Goal: Feedback & Contribution: Leave review/rating

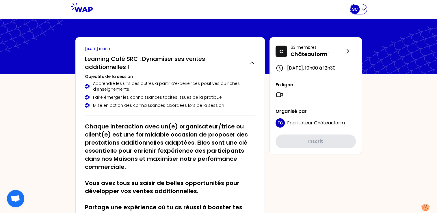
click at [365, 8] on icon "button" at bounding box center [364, 9] width 6 height 6
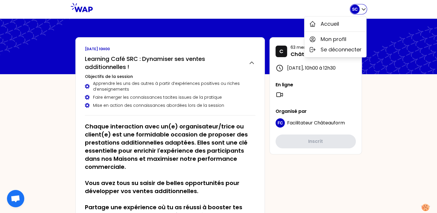
click at [362, 9] on icon "button" at bounding box center [363, 10] width 3 height 2
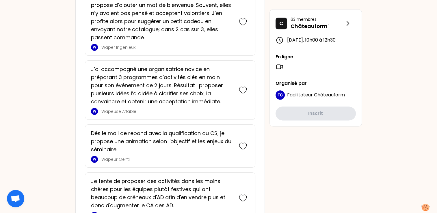
scroll to position [731, 0]
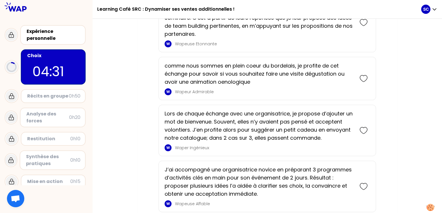
scroll to position [281, 0]
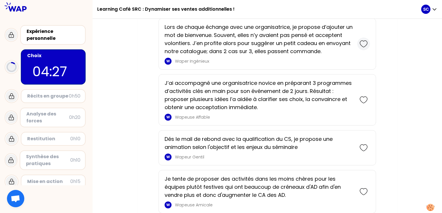
click at [361, 42] on icon at bounding box center [363, 44] width 8 height 8
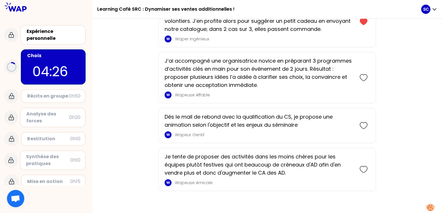
scroll to position [406, 0]
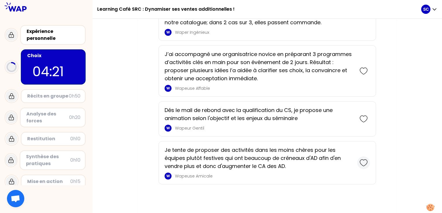
click at [364, 160] on icon at bounding box center [363, 163] width 8 height 8
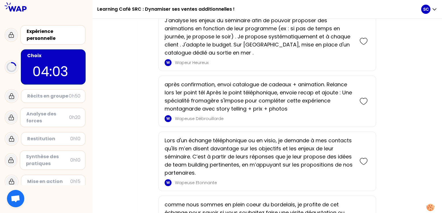
scroll to position [202, 0]
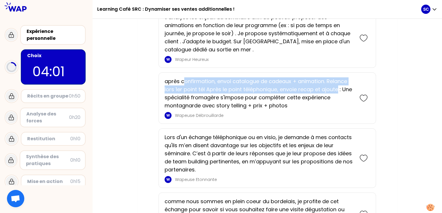
drag, startPoint x: 183, startPoint y: 83, endPoint x: 337, endPoint y: 89, distance: 154.2
click at [337, 89] on p "après confirmation, envoi catalogue de cadeaux + animation. Relance lors 1er po…" at bounding box center [258, 93] width 189 height 32
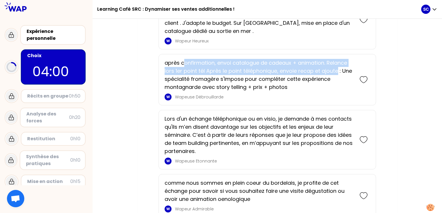
scroll to position [231, 0]
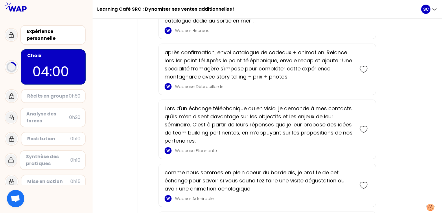
click at [240, 110] on p "Lors d'un échange téléphonique ou en visio, je demande à mes contacts qu'ils m’…" at bounding box center [258, 125] width 189 height 40
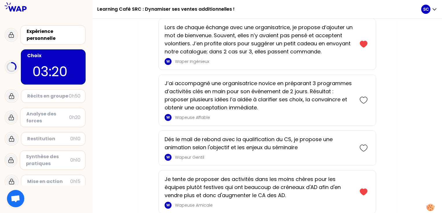
scroll to position [453, 0]
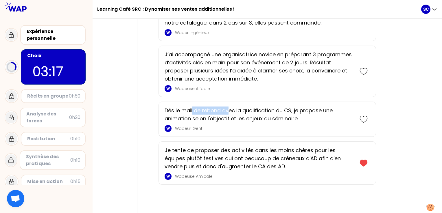
drag, startPoint x: 193, startPoint y: 108, endPoint x: 228, endPoint y: 108, distance: 35.3
click at [228, 108] on p "Dés le mail de rebond avec la qualification du CS, je propose une animation sel…" at bounding box center [258, 115] width 189 height 16
click at [229, 108] on p "Dés le mail de rebond avec la qualification du CS, je propose une animation sel…" at bounding box center [258, 115] width 189 height 16
click at [326, 115] on p "Dés le mail de rebond avec la qualification du CS, je propose une animation sel…" at bounding box center [258, 115] width 189 height 16
click at [364, 117] on icon at bounding box center [363, 119] width 8 height 8
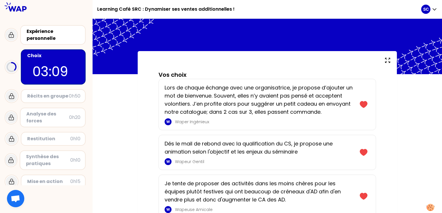
scroll to position [58, 0]
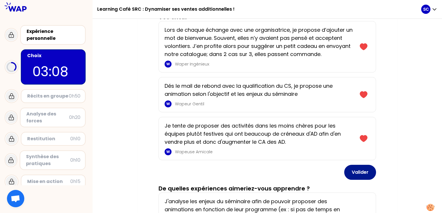
click at [368, 174] on button "Valider" at bounding box center [360, 172] width 32 height 15
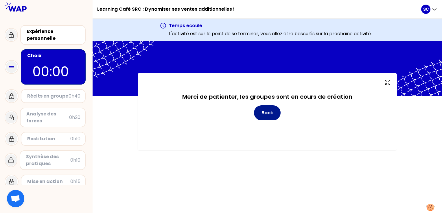
click at [268, 115] on button "Back" at bounding box center [267, 112] width 27 height 15
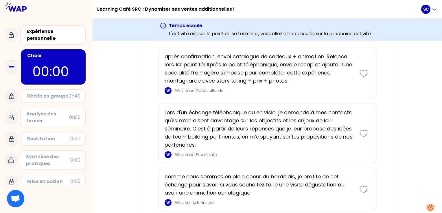
scroll to position [433, 0]
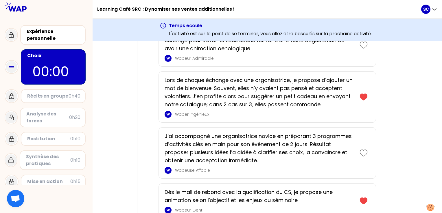
click at [51, 97] on div "Récits en groupe" at bounding box center [47, 96] width 41 height 7
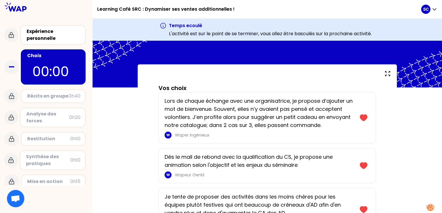
scroll to position [0, 0]
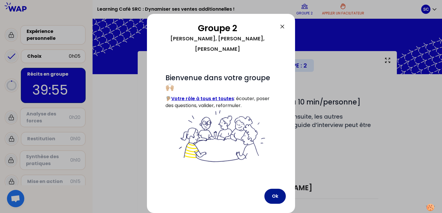
click at [270, 196] on button "Ok" at bounding box center [274, 196] width 21 height 15
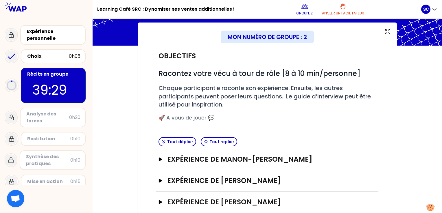
scroll to position [29, 0]
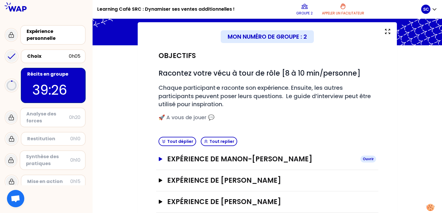
click at [163, 160] on button "Expérience de Manon-[PERSON_NAME]" at bounding box center [266, 159] width 217 height 9
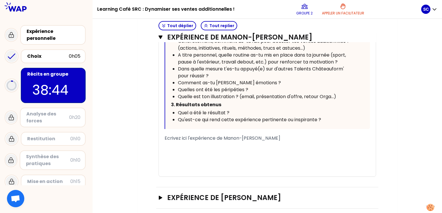
scroll to position [336, 0]
click at [219, 169] on div "﻿" at bounding box center [266, 172] width 205 height 7
click at [203, 148] on div "﻿" at bounding box center [266, 151] width 205 height 7
click at [192, 148] on div "﻿" at bounding box center [266, 151] width 205 height 7
click at [173, 141] on div "﻿" at bounding box center [266, 144] width 205 height 7
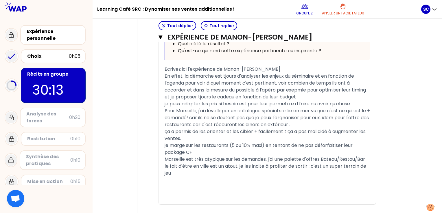
scroll to position [404, 0]
click at [233, 142] on div "je marge sur les restaurants (5 ou 10% maxi) en tentant de ne pas déforfaitiser…" at bounding box center [266, 149] width 205 height 14
click at [188, 163] on div "le fait d'être en ville est un atout, je les incite à profiter de sortir : c'es…" at bounding box center [266, 170] width 205 height 14
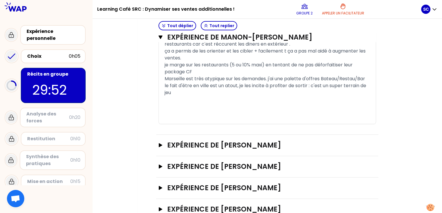
scroll to position [491, 0]
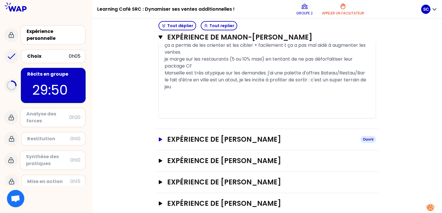
click at [160, 138] on icon "button" at bounding box center [160, 140] width 3 height 4
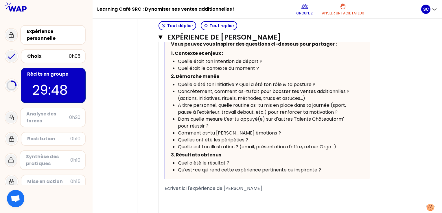
scroll to position [722, 0]
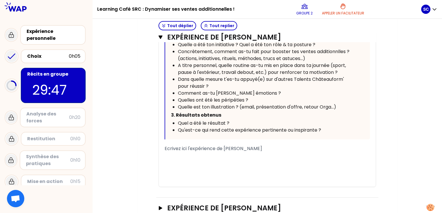
click at [264, 154] on div "﻿" at bounding box center [266, 155] width 205 height 7
click at [180, 160] on div "﻿" at bounding box center [266, 162] width 205 height 7
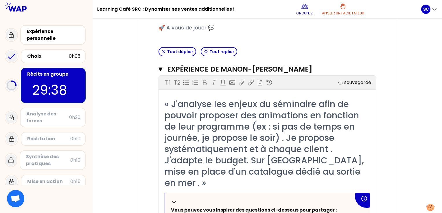
scroll to position [173, 0]
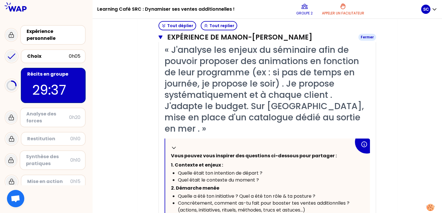
click at [161, 36] on icon "button" at bounding box center [160, 37] width 4 height 3
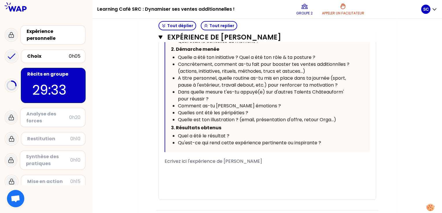
scroll to position [346, 0]
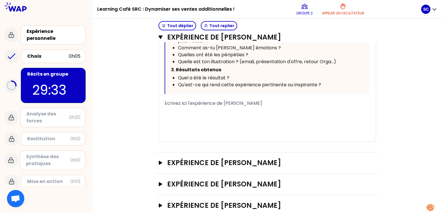
click at [196, 114] on div "﻿" at bounding box center [266, 110] width 205 height 7
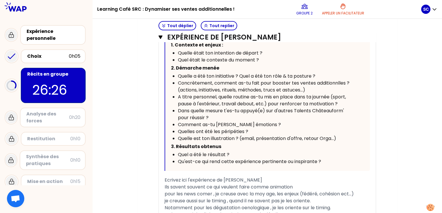
scroll to position [260, 0]
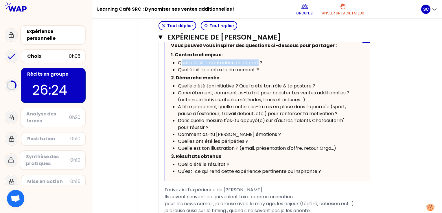
drag, startPoint x: 181, startPoint y: 73, endPoint x: 258, endPoint y: 75, distance: 76.3
click at [258, 66] on span "Quelle était ton intention de départ ?" at bounding box center [220, 63] width 84 height 7
drag, startPoint x: 258, startPoint y: 75, endPoint x: 261, endPoint y: 75, distance: 2.9
click at [258, 66] on span "Quelle était ton intention de départ ?" at bounding box center [220, 63] width 84 height 7
click at [262, 66] on div "Quelle était ton intention de départ ?" at bounding box center [266, 63] width 176 height 7
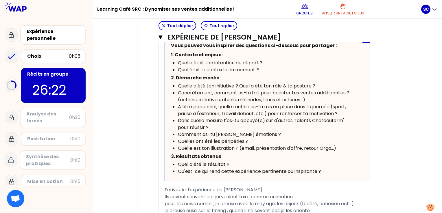
scroll to position [289, 0]
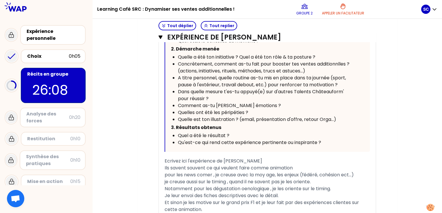
click at [247, 116] on span "Quelles ont été les péripéties ?" at bounding box center [213, 112] width 70 height 7
click at [161, 36] on icon "button" at bounding box center [160, 37] width 4 height 3
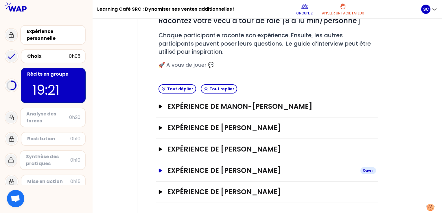
click at [160, 171] on icon "button" at bounding box center [160, 171] width 3 height 4
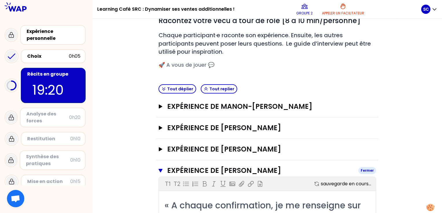
click at [161, 172] on icon "button" at bounding box center [160, 170] width 4 height 5
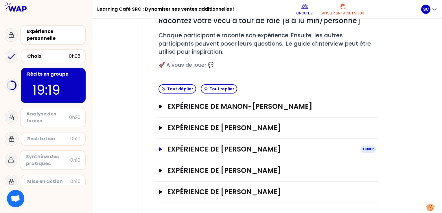
click at [160, 152] on button "Expérience de [PERSON_NAME]" at bounding box center [266, 149] width 217 height 9
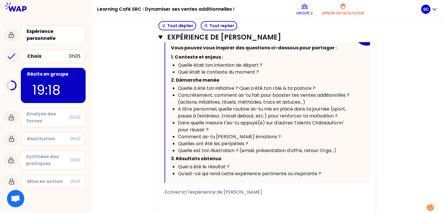
scroll to position [394, 0]
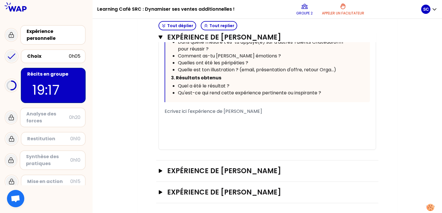
click at [203, 132] on div "﻿" at bounding box center [266, 132] width 205 height 7
click at [188, 126] on div "﻿" at bounding box center [266, 125] width 205 height 7
click at [174, 120] on div "﻿" at bounding box center [266, 118] width 205 height 7
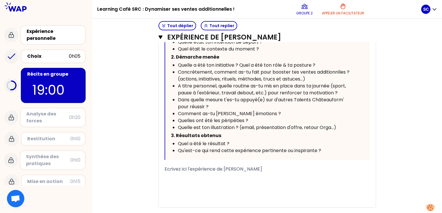
click at [177, 175] on div "﻿" at bounding box center [266, 176] width 205 height 7
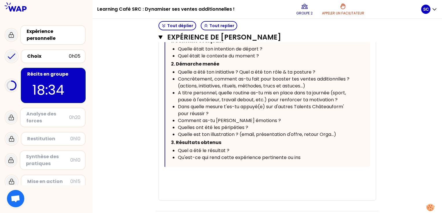
click at [219, 187] on div "﻿" at bounding box center [266, 190] width 205 height 7
click at [173, 176] on div "﻿" at bounding box center [266, 176] width 205 height 7
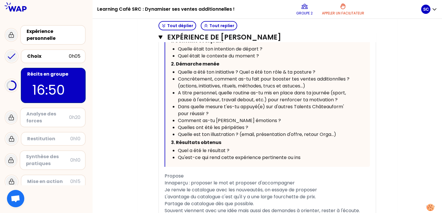
click at [165, 181] on span "Innaperçu : proposer le mot et proposer d'accompagner" at bounding box center [229, 183] width 130 height 7
click at [163, 182] on div "« Lors de chaque échange avec une organisatrice, je propose d’ajouter un mot de…" at bounding box center [267, 83] width 217 height 304
click at [166, 182] on span "Innaperçu : proposer le mot et proposer d'accompagner" at bounding box center [229, 183] width 130 height 7
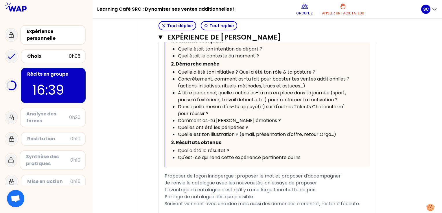
click at [276, 176] on span "Proposer de façon innaperçue : proposer le mot et proposer d'accompagner" at bounding box center [252, 176] width 176 height 7
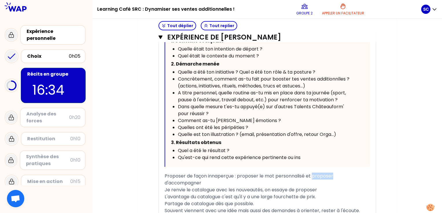
drag, startPoint x: 334, startPoint y: 174, endPoint x: 313, endPoint y: 177, distance: 20.9
click at [313, 177] on span "Proposer de façon innaperçue : proposer le mot personnalisé et proposer d'accom…" at bounding box center [249, 180] width 170 height 14
click at [286, 180] on div "Proposer de façon innaperçue : proposer le mot personnalisé et suggerer d'accom…" at bounding box center [266, 180] width 205 height 14
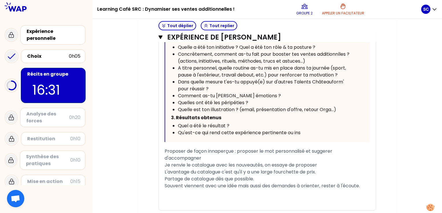
scroll to position [387, 0]
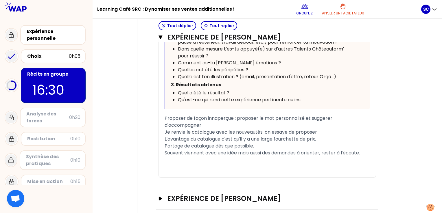
click at [349, 160] on div "﻿" at bounding box center [266, 160] width 205 height 7
click at [225, 124] on div "Proposer de façon innaperçue : proposer le mot personnalisé et suggerer d'accom…" at bounding box center [266, 122] width 205 height 14
click at [169, 124] on span "Proposer de façon innaperçue : proposer le mot personnalisé et suggerer d'accom…" at bounding box center [248, 122] width 169 height 14
click at [208, 123] on div "Proposer de façon innaperçue : proposer le mot personnalisé et suggerer de acco…" at bounding box center [266, 122] width 205 height 14
click at [372, 158] on div "« Lors de chaque échange avec une organisatrice, je propose d’ajouter un mot de…" at bounding box center [267, 25] width 217 height 304
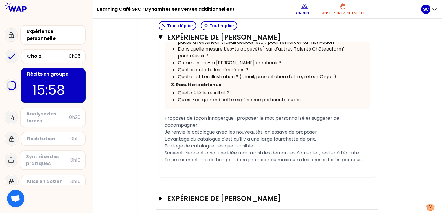
click at [369, 159] on div "En ce moment pas de budget : donc proposer au maximum des choses faites par nou…" at bounding box center [266, 160] width 205 height 7
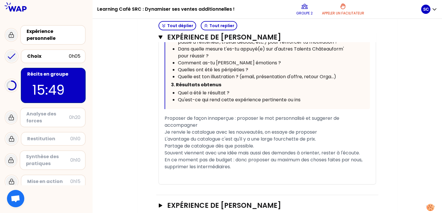
click at [217, 123] on div "Proposer de façon innaperçue : proposer le mot personnalisé et suggerer de acco…" at bounding box center [266, 122] width 205 height 14
click at [241, 165] on div "En ce moment pas de budget : donc proposer au maximum des choses faites par nou…" at bounding box center [266, 164] width 205 height 14
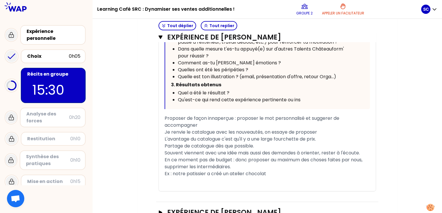
click at [173, 174] on span "Ex : notre patissier a créé un atelier chocolat" at bounding box center [214, 174] width 101 height 7
click at [331, 169] on div "En ce moment pas de budget : donc proposer au maximum des choses faites par nou…" at bounding box center [266, 164] width 205 height 14
click at [331, 171] on div "Ex : la semaine dernière notre patissier a créé un atelier chocolat" at bounding box center [266, 174] width 205 height 7
click at [283, 164] on div "En ce moment pas de budget : donc proposer au maximum des choses faites par nou…" at bounding box center [266, 164] width 205 height 14
click at [284, 171] on span "Ex : la semaine dernière notre patissier a créé un atelier chocolat" at bounding box center [238, 174] width 148 height 7
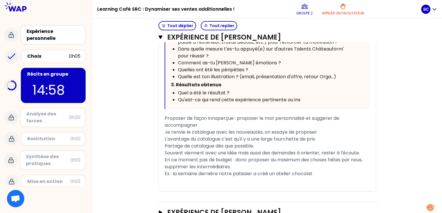
click at [266, 167] on div "En ce moment pas de budget : donc proposer au maximum des choses faites par nou…" at bounding box center [266, 164] width 205 height 14
click at [223, 122] on div "Proposer de façon innaperçue : proposer le mot personnalisé et suggerer de acco…" at bounding box center [266, 122] width 205 height 14
click at [343, 118] on div "Proposer de façon innaperçue : proposer le mot personnalisé et suggerer de acco…" at bounding box center [266, 122] width 205 height 14
click at [164, 125] on div "« Lors de chaque échange avec une organisatrice, je propose d’ajouter un mot de…" at bounding box center [267, 32] width 217 height 318
click at [164, 125] on span "Proposer de façon innaperçue : proposer le mot personnalisé et suggerer de acco…" at bounding box center [252, 122] width 176 height 14
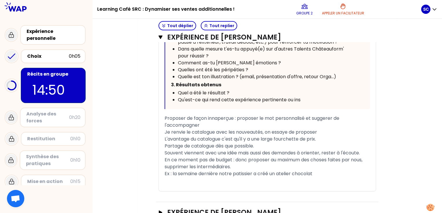
click at [208, 124] on div "Proposer de façon innaperçue : proposer le mot personnalisé et suggerer de l'ac…" at bounding box center [266, 122] width 205 height 14
click at [202, 123] on div "Proposer de façon innaperçue : proposer le mot personnalisé et suggerer de l'ac…" at bounding box center [266, 122] width 205 height 14
click at [178, 132] on span "Je renvie le catalogue avec les nouveautés, on essaye de proposer" at bounding box center [240, 132] width 152 height 7
click at [181, 132] on span "Je renvie le catalogue avec les nouveautés, on essaye de proposer" at bounding box center [240, 132] width 152 height 7
click at [236, 132] on span "Je renvoie le catalogue avec les nouveautés, on essaye de proposer" at bounding box center [241, 132] width 155 height 7
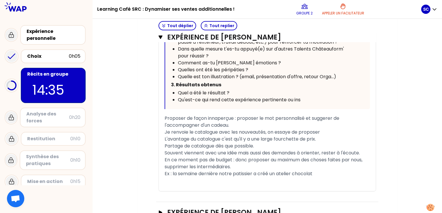
click at [187, 130] on span "Je renvoie le catalogue avec les nouveautés, on essaye de proposer" at bounding box center [241, 132] width 155 height 7
click at [218, 138] on span "L'avantage du catalogue c'est qu'il y a une large fourchette de prix." at bounding box center [239, 139] width 151 height 7
click at [324, 146] on div "Partage de catalogue dès que possible." at bounding box center [266, 146] width 205 height 7
click at [318, 143] on div "Partage de catalogue dès que possible." at bounding box center [266, 146] width 205 height 7
click at [268, 132] on span "Je renvois le catalogue avec les nouveautés, on essaye de proposer" at bounding box center [241, 132] width 155 height 7
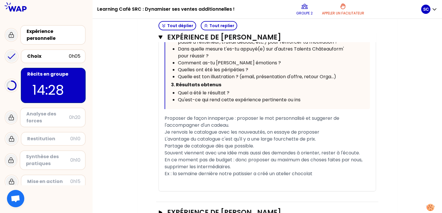
click at [332, 130] on div "Je renvois le catalogue avec les nouveautés, on essaye de proposer" at bounding box center [266, 132] width 205 height 7
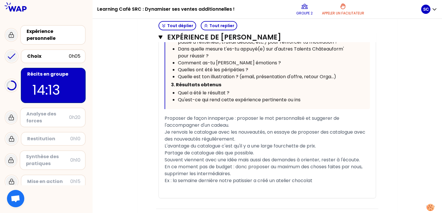
click at [260, 152] on div "Partage de catalogue dès que possible." at bounding box center [266, 153] width 205 height 7
click at [338, 145] on div "L'avantage du catalogue c'est qu'il y a une large fourchette de prix." at bounding box center [266, 146] width 205 height 7
click at [262, 152] on div "Partage de catalogue dès que possible." at bounding box center [266, 153] width 205 height 7
click at [167, 152] on span "Partage de catalogue dès que possible." at bounding box center [208, 153] width 89 height 7
click at [258, 151] on div "Partage de catalogue dès que possible." at bounding box center [266, 153] width 205 height 7
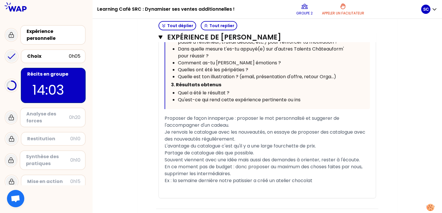
click at [238, 167] on span "En ce moment pas de budget : donc proposer au maximum des choses faites par nou…" at bounding box center [263, 171] width 199 height 14
click at [248, 172] on div "En ce moment pas de budget : donc proposer au maximum des choses faites par nou…" at bounding box center [266, 171] width 205 height 14
click at [184, 157] on span "Souvent viennent avec une idée mais aussi des demandes à orienter, rester à l'é…" at bounding box center [261, 160] width 195 height 7
click at [258, 160] on span "Souvent ils viennent avec une idée mais aussi des demandes à orienter, rester à…" at bounding box center [264, 160] width 201 height 7
click at [184, 163] on span "Souvent ils viennent avec une idée mais aussi des demandes à orienter, rester à…" at bounding box center [264, 160] width 201 height 7
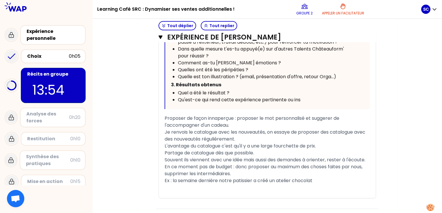
click at [183, 163] on span "Souvent ils viennent avec une idée mais aussi des demandes à orienter, rester à…" at bounding box center [264, 160] width 201 height 7
click at [189, 164] on div "Souvent ils viennent avec une idée mais aussi des demandes à orienter, rester à…" at bounding box center [266, 160] width 205 height 7
click at [182, 163] on span "Souvent ils viennent avec une idée mais aussi des demandes à orienter, rester à…" at bounding box center [264, 160] width 201 height 7
click at [193, 164] on div "Souvent ils viennent avec une idée mais aussi des demandes à orienter, rester à…" at bounding box center [266, 160] width 205 height 7
click at [264, 176] on div "En ce moment pas de budget : donc proposer au maximum des choses faites par nou…" at bounding box center [266, 171] width 205 height 14
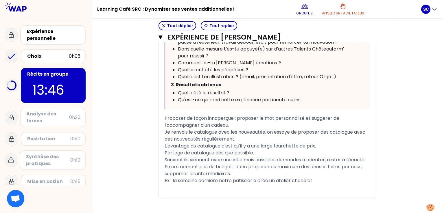
click at [258, 177] on div "En ce moment pas de budget : donc proposer au maximum des choses faites par nou…" at bounding box center [266, 171] width 205 height 14
click at [249, 177] on div "En ce moment pas de budget : donc proposer au maximum des choses faites par nou…" at bounding box center [266, 171] width 205 height 14
click at [244, 177] on div "En ce moment pas de budget : donc proposer au maximum des choses faites par nou…" at bounding box center [266, 171] width 205 height 14
click at [236, 177] on div "En ce moment pas de budget : donc proposer au maximum des choses faites par nou…" at bounding box center [266, 171] width 205 height 14
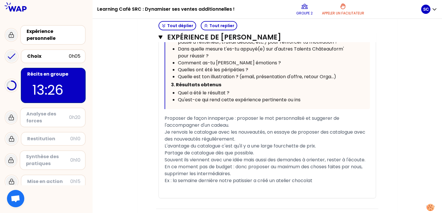
click at [244, 177] on div "En ce moment pas de budget : donc proposer au maximum des choses faites par nou…" at bounding box center [266, 171] width 205 height 14
click at [320, 190] on div "﻿" at bounding box center [266, 187] width 205 height 7
click at [320, 184] on div "Ex : la semaine dernière notre patissier a créé un atelier chocolat" at bounding box center [266, 180] width 205 height 7
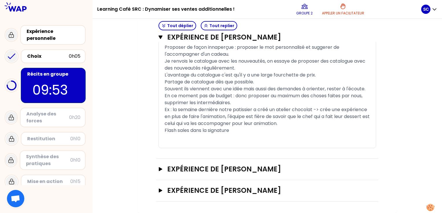
scroll to position [376, 0]
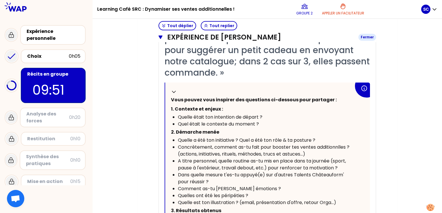
click at [160, 39] on icon "button" at bounding box center [160, 37] width 4 height 5
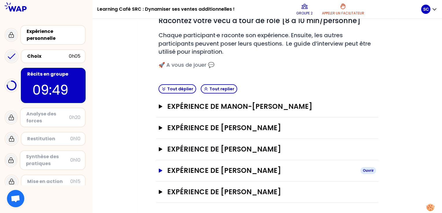
click at [160, 171] on icon "button" at bounding box center [160, 171] width 3 height 4
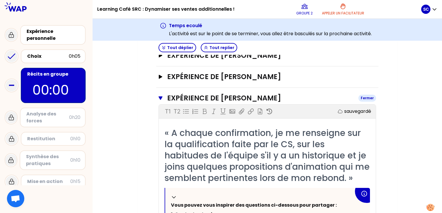
scroll to position [139, 0]
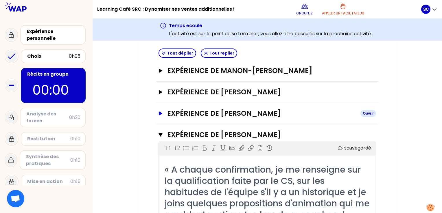
click at [161, 114] on icon "button" at bounding box center [160, 114] width 5 height 4
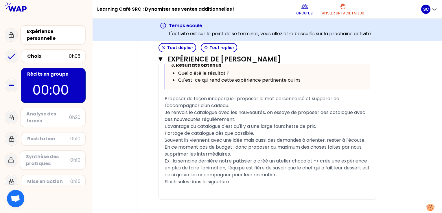
scroll to position [457, 0]
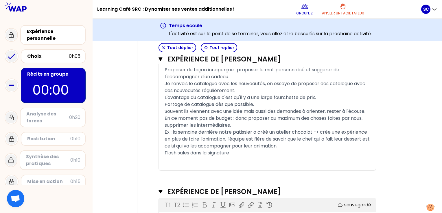
click at [236, 157] on div "Flash sales dans la signature" at bounding box center [266, 153] width 205 height 7
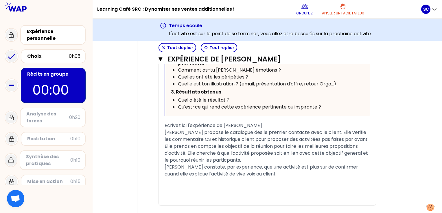
scroll to position [828, 0]
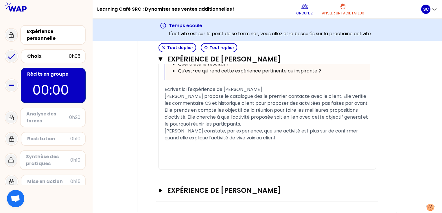
click at [284, 137] on div "[PERSON_NAME] constate, par experience, que une activité est plus sur de confir…" at bounding box center [266, 135] width 205 height 14
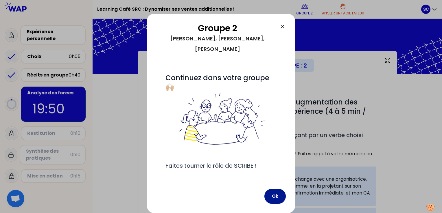
click at [278, 204] on button "Ok" at bounding box center [274, 196] width 21 height 15
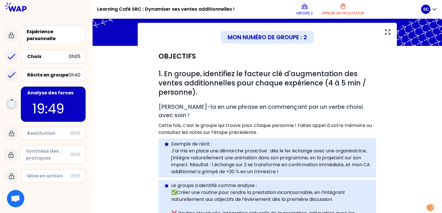
scroll to position [58, 0]
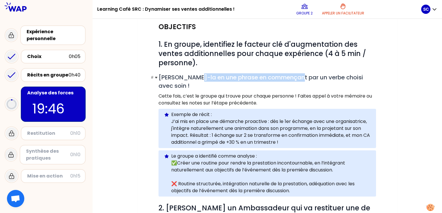
drag, startPoint x: 193, startPoint y: 77, endPoint x: 296, endPoint y: 79, distance: 103.8
click at [296, 79] on span "[PERSON_NAME]-la en une phrase en commençant par un verbe choisi avec soin !" at bounding box center [261, 81] width 206 height 16
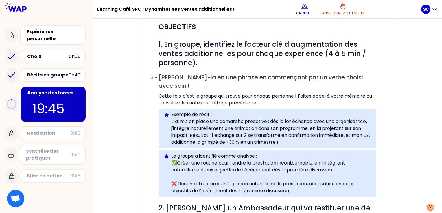
click at [364, 76] on span "[PERSON_NAME]-la en une phrase en commençant par un verbe choisi avec soin !" at bounding box center [261, 81] width 206 height 16
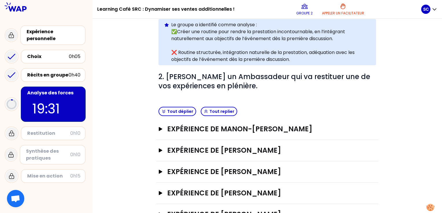
scroll to position [202, 0]
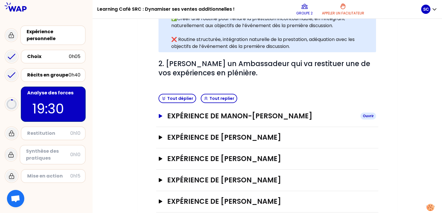
click at [161, 114] on icon "button" at bounding box center [160, 116] width 3 height 4
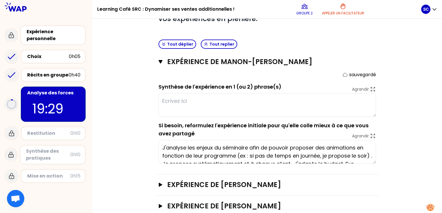
scroll to position [260, 0]
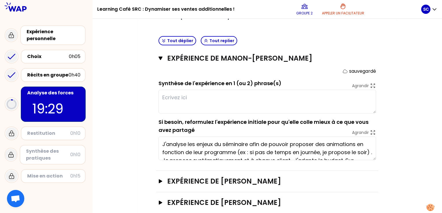
click at [257, 90] on textarea at bounding box center [266, 102] width 217 height 24
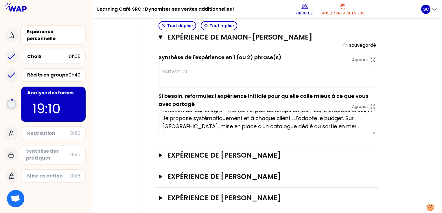
scroll to position [276, 0]
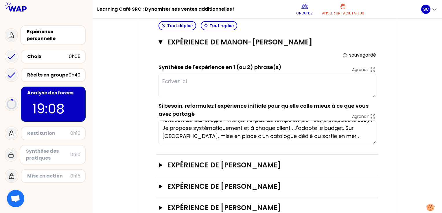
click at [300, 79] on textarea at bounding box center [266, 86] width 217 height 24
click at [57, 78] on div "Récits en groupe" at bounding box center [47, 75] width 41 height 7
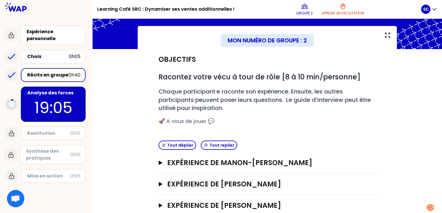
scroll to position [81, 0]
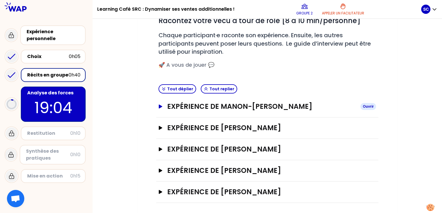
click at [161, 109] on button "Expérience de Manon-[PERSON_NAME]" at bounding box center [266, 106] width 217 height 9
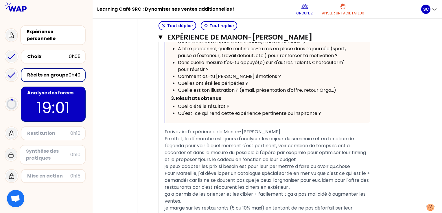
scroll to position [399, 0]
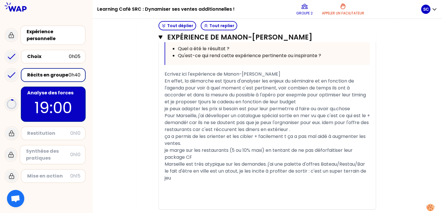
click at [186, 112] on span "Pour Marseille, j'ai dévelloper un catalogue spécial sortie en mer vu que c'est…" at bounding box center [267, 122] width 206 height 21
click at [214, 147] on div "je marge sur les restaurants (5 ou 10% maxi) en tentant de ne pas déforfaitiser…" at bounding box center [266, 154] width 205 height 14
click at [200, 147] on div "je marge sur les restaurants (5 ou 10% maxi) en tentant de ne pas déforfaitiser…" at bounding box center [266, 154] width 205 height 14
click at [203, 147] on div "je marge sur les restaurants (5 ou 10% maxi) en tentant de ne pas déforfaitiser…" at bounding box center [266, 154] width 205 height 14
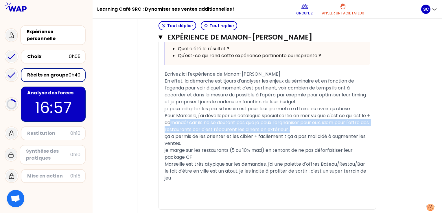
drag, startPoint x: 175, startPoint y: 108, endPoint x: 300, endPoint y: 118, distance: 125.0
click at [300, 118] on div "Pour Marseille, j'ai dévelloper un catalogue spécial sortie en mer vu que c'est…" at bounding box center [266, 122] width 205 height 21
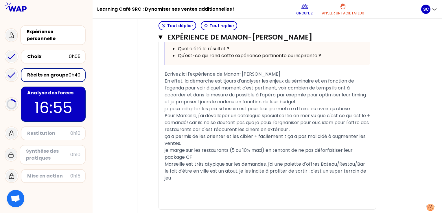
drag, startPoint x: 207, startPoint y: 123, endPoint x: 243, endPoint y: 128, distance: 36.5
click at [243, 133] on div "ça a permis de les orienter et les cibler + facilement t ça a pas mal aidé à au…" at bounding box center [266, 140] width 205 height 14
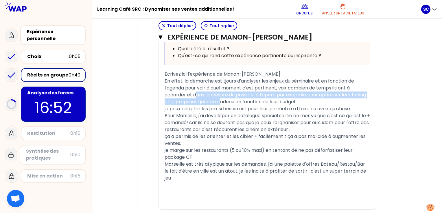
drag, startPoint x: 197, startPoint y: 83, endPoint x: 220, endPoint y: 86, distance: 22.8
click at [220, 86] on div "« J'analyse les enjeux du séminaire afin de pouvoir proposer des animations en …" at bounding box center [266, 14] width 205 height 392
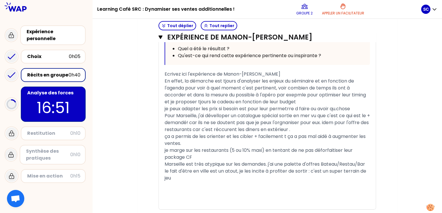
click at [181, 161] on span "Marseille est très atypique sur les demandes. j'ai une palette d'offres Bateau/…" at bounding box center [264, 164] width 200 height 7
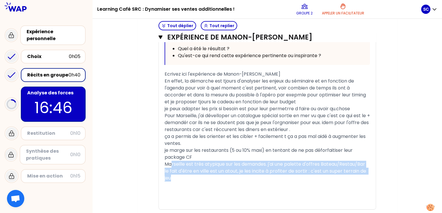
drag, startPoint x: 171, startPoint y: 152, endPoint x: 282, endPoint y: 166, distance: 111.8
click at [282, 166] on div "« J'analyse les enjeux du séminaire afin de pouvoir proposer des animations en …" at bounding box center [266, 14] width 205 height 392
click at [282, 168] on div "le fait d'être en ville est un atout, je les incite à profiter de sortir : c'es…" at bounding box center [266, 175] width 205 height 14
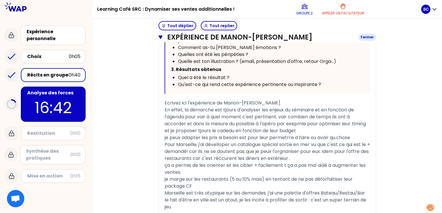
click at [160, 38] on icon "button" at bounding box center [160, 37] width 4 height 5
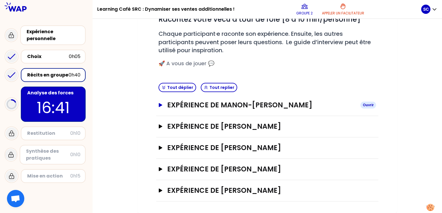
scroll to position [81, 0]
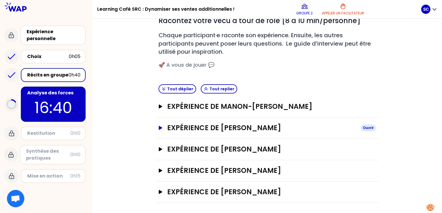
click at [161, 125] on button "Expérience de [PERSON_NAME]" at bounding box center [266, 127] width 217 height 9
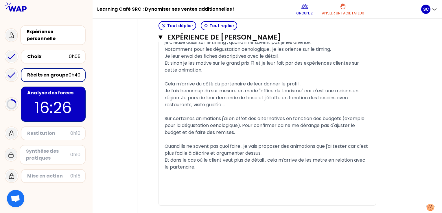
scroll to position [399, 0]
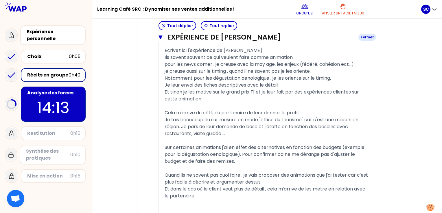
click at [163, 36] on button "Expérience de [PERSON_NAME]" at bounding box center [266, 37] width 217 height 9
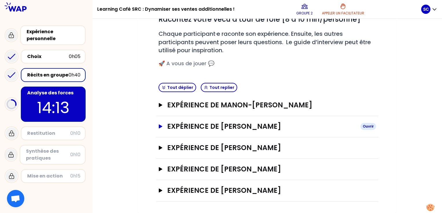
scroll to position [81, 0]
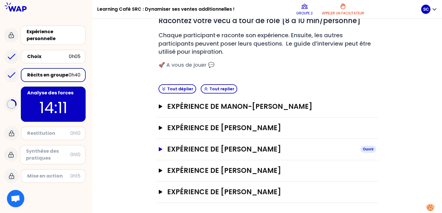
click at [159, 149] on icon "button" at bounding box center [160, 149] width 3 height 4
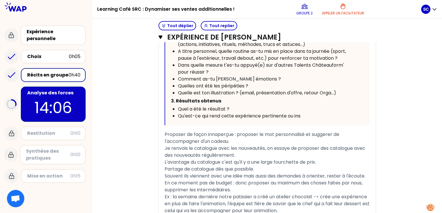
scroll to position [399, 0]
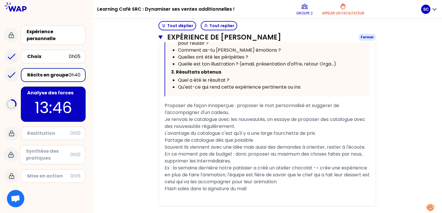
click at [160, 35] on icon "button" at bounding box center [160, 37] width 4 height 5
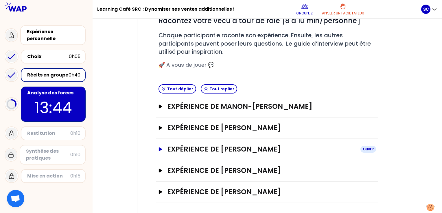
click at [159, 151] on button "Expérience de [PERSON_NAME]" at bounding box center [266, 149] width 217 height 9
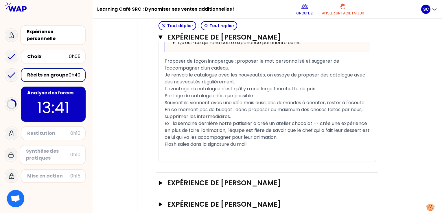
scroll to position [434, 0]
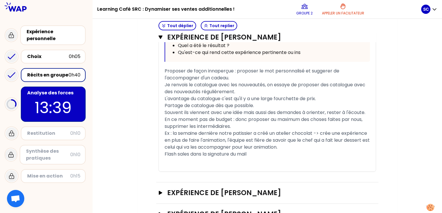
click at [52, 133] on div "Restitution" at bounding box center [48, 133] width 43 height 7
click at [262, 91] on div "Je renvois le catalogue avec les nouveautés, on essaye de proposer des catalogu…" at bounding box center [266, 88] width 205 height 14
click at [273, 106] on div "Partage de catalogue dès que possible." at bounding box center [266, 105] width 205 height 7
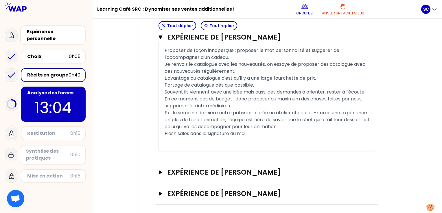
scroll to position [463, 0]
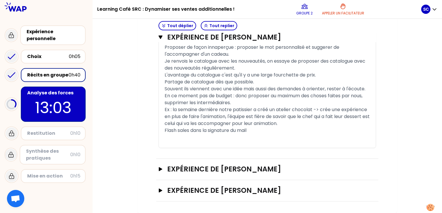
click at [232, 91] on div "Souvent ils viennent avec une idée mais aussi des demandes à orienter, rester à…" at bounding box center [266, 89] width 205 height 7
click at [236, 105] on div "En ce moment pas de budget : donc proposer au maximum des choses faites par nou…" at bounding box center [266, 99] width 205 height 14
click at [61, 104] on p "12:26" at bounding box center [53, 108] width 54 height 23
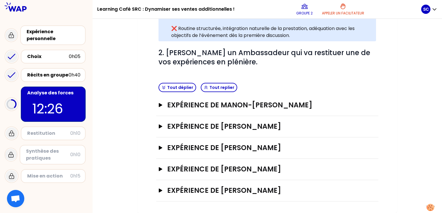
scroll to position [204, 0]
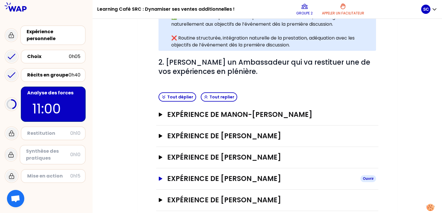
click at [162, 177] on icon "button" at bounding box center [160, 179] width 5 height 4
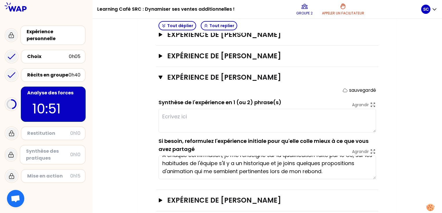
scroll to position [0, 0]
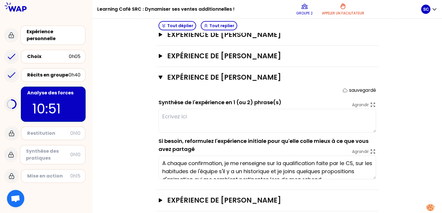
click at [215, 111] on textarea at bounding box center [266, 121] width 217 height 24
click at [194, 115] on textarea at bounding box center [266, 121] width 217 height 24
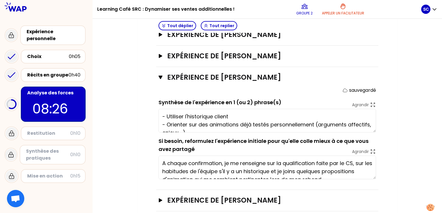
type textarea "- Utiliser l'historique client - Orienter sur des animations déjà testés person…"
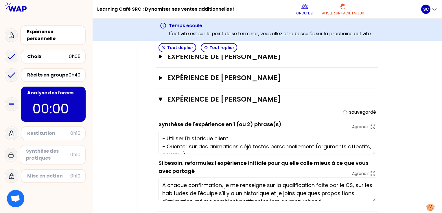
click at [60, 132] on div "Restitution" at bounding box center [48, 133] width 43 height 7
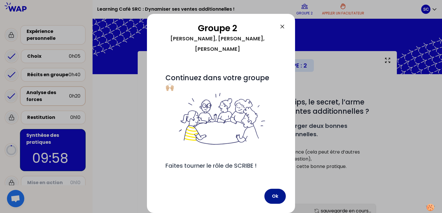
click at [275, 195] on button "Ok" at bounding box center [274, 196] width 21 height 15
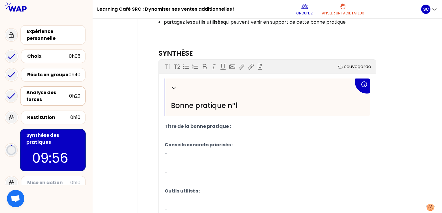
scroll to position [173, 0]
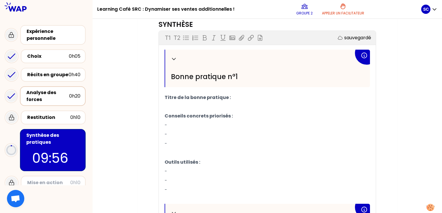
click at [273, 122] on p "-" at bounding box center [266, 125] width 205 height 9
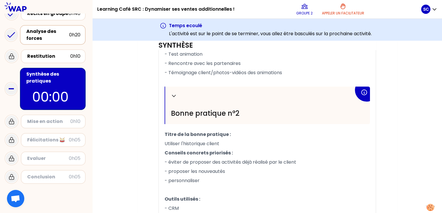
scroll to position [368, 0]
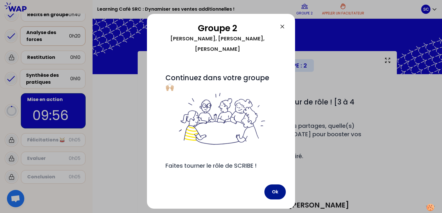
click at [277, 195] on button "Ok" at bounding box center [274, 192] width 21 height 15
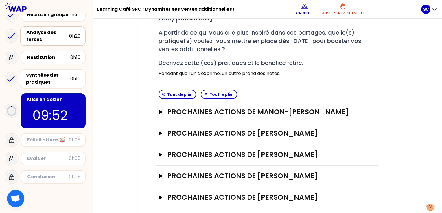
scroll to position [99, 0]
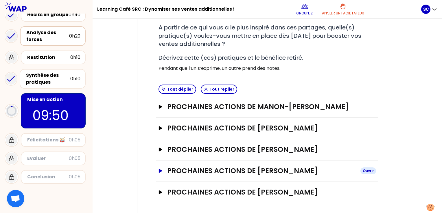
click at [159, 171] on icon "button" at bounding box center [160, 171] width 3 height 4
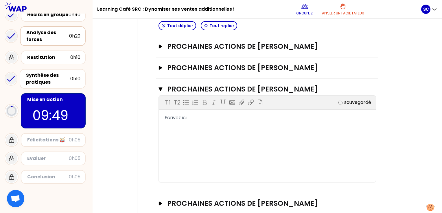
scroll to position [192, 0]
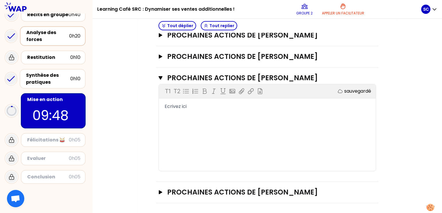
click at [179, 118] on div "T1 T2 Exporter sauvegardé Ecrivez ici" at bounding box center [267, 127] width 217 height 87
click at [181, 107] on span "Ecrivez ici" at bounding box center [175, 106] width 22 height 7
drag, startPoint x: 192, startPoint y: 107, endPoint x: 159, endPoint y: 106, distance: 33.8
click at [159, 106] on div "Ecrivez ici" at bounding box center [267, 106] width 217 height 7
click at [173, 111] on div "﻿" at bounding box center [266, 113] width 205 height 7
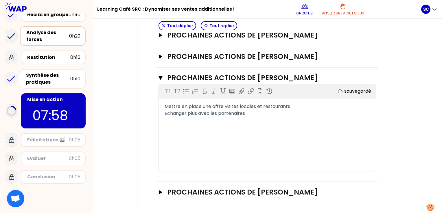
click at [164, 105] on div "Mettre en place une offre visites locales et restaurants Echanger plus avec les…" at bounding box center [267, 110] width 217 height 14
click at [166, 106] on span "Mettre en place une offre visites locales et restaurants" at bounding box center [226, 106] width 125 height 7
click at [164, 112] on span "Echanger plus avec les partenaires" at bounding box center [204, 113] width 80 height 7
click at [266, 114] on div "-Echanger plus avec les partenaires" at bounding box center [266, 113] width 205 height 7
click at [349, 113] on div "-Echanger plus avec les partenaires pour avoir plus d'arguments personnalisés" at bounding box center [266, 113] width 205 height 7
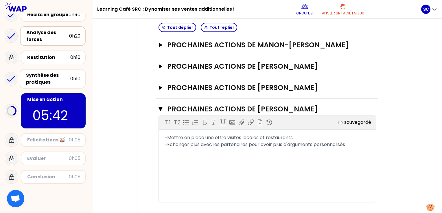
scroll to position [163, 0]
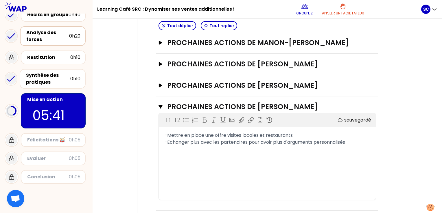
click at [166, 145] on div "T1 T2 Exporter sauvegardé -Mettre en place une offre visites locales et restaur…" at bounding box center [267, 156] width 217 height 87
click at [354, 140] on div "-Echanger plus avec les partenaires pour avoir plus d'arguments personnalisés" at bounding box center [266, 142] width 205 height 7
click at [170, 136] on span "-Mettre en place une offre visites locales et restaurants" at bounding box center [228, 135] width 128 height 7
click at [323, 139] on span "-Echanger plus avec les partenaires pour avoir plus d'arguments personnalisés" at bounding box center [254, 142] width 180 height 7
click at [348, 147] on div "T1 T2 Exporter sauvegardé -Mettre en place une offre visites locales et restaur…" at bounding box center [267, 156] width 217 height 87
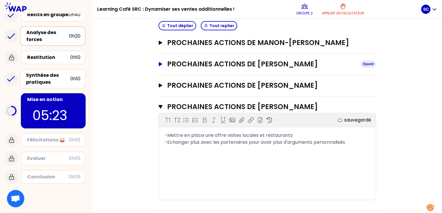
click at [158, 62] on icon "button" at bounding box center [160, 64] width 5 height 4
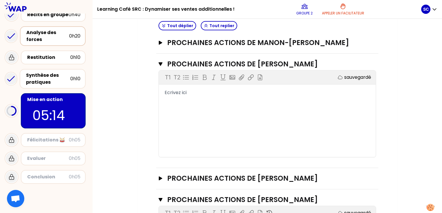
click at [178, 100] on div "T1 T2 Exporter sauvegardé Ecrivez ici" at bounding box center [267, 114] width 217 height 87
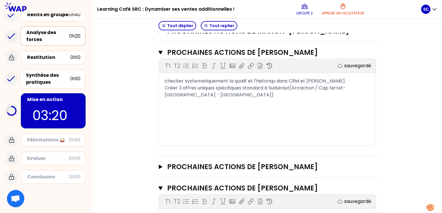
scroll to position [134, 0]
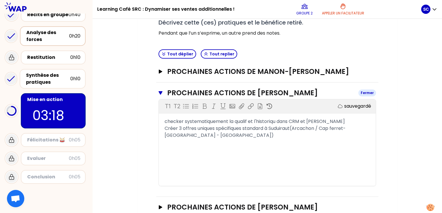
click at [160, 89] on button "PROCHAINES ACTIONS DE [PERSON_NAME]" at bounding box center [266, 92] width 217 height 9
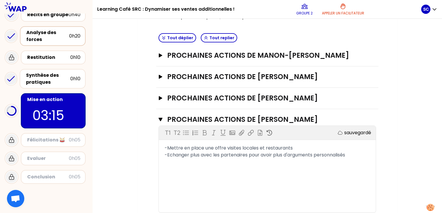
scroll to position [163, 0]
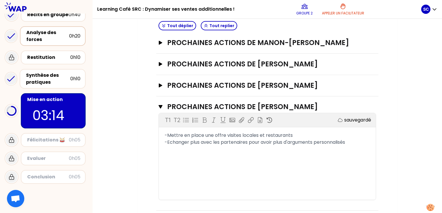
click at [361, 140] on div "-Echanger plus avec les partenaires pour avoir plus d'arguments personnalisés" at bounding box center [266, 142] width 205 height 7
click at [294, 135] on div "-Mettre en place une offre visites locales et restaurants" at bounding box center [266, 135] width 205 height 7
click at [369, 139] on div "-Echanger plus avec les partenaires pour avoir plus d'arguments personnalisés" at bounding box center [266, 142] width 205 height 7
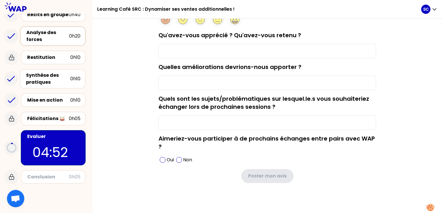
scroll to position [70, 0]
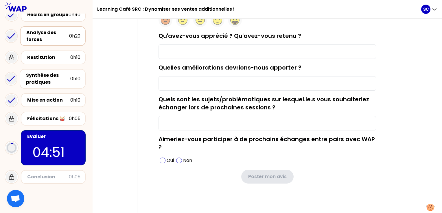
click at [40, 140] on div "Evaluer 04:51" at bounding box center [53, 147] width 65 height 35
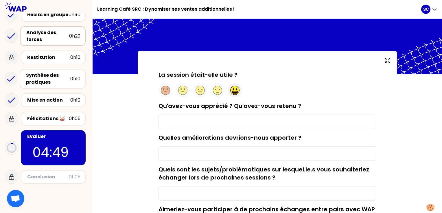
click at [236, 94] on circle at bounding box center [234, 90] width 9 height 9
click at [223, 127] on input "Qu'avez-vous apprécié ? Qu'avez-vous retenu ?" at bounding box center [266, 122] width 217 height 14
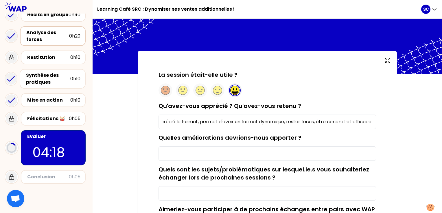
scroll to position [0, 16]
type input "J'ai apprécié le format, permet d'avoir un format dynamique, rester focus, être…"
click at [206, 154] on input "Quelles améliorations devrions-nous apporter ?" at bounding box center [266, 154] width 217 height 14
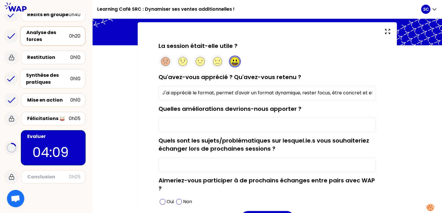
click at [202, 125] on input "Quelles améliorations devrions-nous apporter ?" at bounding box center [266, 125] width 217 height 14
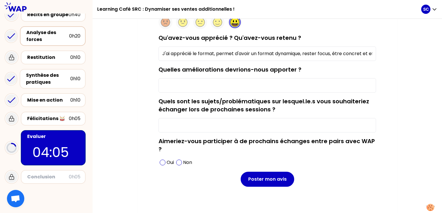
scroll to position [71, 0]
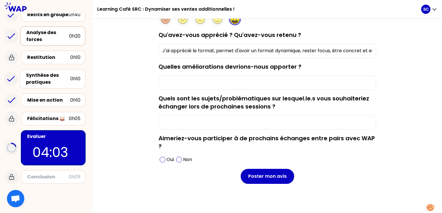
click at [211, 81] on input "Quelles améliorations devrions-nous apporter ?" at bounding box center [266, 82] width 217 height 14
click at [162, 160] on span at bounding box center [163, 160] width 6 height 6
click at [178, 123] on input "Quels sont les sujets/problématiques sur lesquel.le.s vous souhaiteriez échange…" at bounding box center [266, 122] width 217 height 14
click at [216, 122] on input "Quels sont les sujets/problématiques sur lesquel.le.s vous souhaiteriez échange…" at bounding box center [266, 122] width 217 height 14
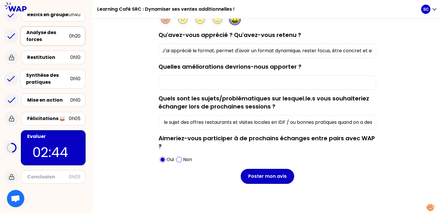
scroll to position [0, 0]
click at [302, 122] on input "Les bonnes pratiques des autres MP de ma région sur le sujet des offres restaur…" at bounding box center [266, 122] width 217 height 14
drag, startPoint x: 346, startPoint y: 124, endPoint x: 379, endPoint y: 121, distance: 33.1
click at [379, 121] on div "La session était-elle utile ? Qu'avez-vous apprécié ? Qu'avez-vous retenu ? J'a…" at bounding box center [267, 101] width 236 height 203
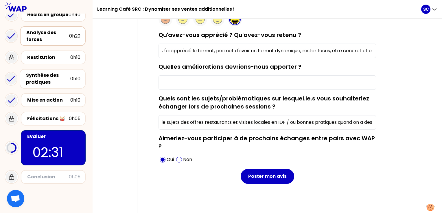
click at [292, 127] on input "Les bonnes pratiques des autres MP de ma région sur le sujets des offres restau…" at bounding box center [266, 122] width 217 height 14
drag, startPoint x: 307, startPoint y: 121, endPoint x: 383, endPoint y: 123, distance: 76.3
click at [383, 123] on div "La session était-elle utile ? Qu'avez-vous apprécié ? Qu'avez-vous retenu ? J'a…" at bounding box center [267, 101] width 236 height 203
click at [368, 123] on input "Les bonnes pratiques des autres MP de ma région sur le sujets des offres restau…" at bounding box center [266, 122] width 217 height 14
click at [372, 123] on input "Les bonnes pratiques des autres MP de ma région sur le sujets des offres restau…" at bounding box center [266, 122] width 217 height 14
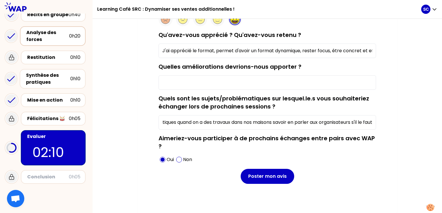
scroll to position [0, 294]
type input "Les bonnes pratiques des autres MP de ma région sur le sujets des offres restau…"
click at [315, 79] on input "Quelles améliorations devrions-nous apporter ?" at bounding box center [266, 82] width 217 height 14
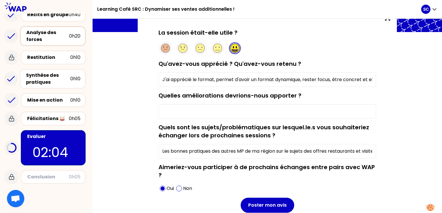
scroll to position [0, 16]
drag, startPoint x: 236, startPoint y: 81, endPoint x: 381, endPoint y: 80, distance: 144.5
click at [381, 80] on div "La session était-elle utile ? Qu'avez-vous apprécié ? Qu'avez-vous retenu ? J'a…" at bounding box center [267, 130] width 236 height 203
click at [372, 78] on input "J'ai apprécié le format, permet d'avoir un format dynamique, rester focus, être…" at bounding box center [266, 80] width 217 height 14
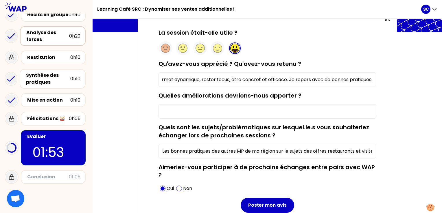
type input "J'ai apprécié le format, permet d'avoir un format dynamique, rester focus, être…"
click at [230, 156] on input "Les bonnes pratiques des autres MP de ma région sur le sujets des offres restau…" at bounding box center [266, 151] width 217 height 14
click at [243, 154] on input "Les bonnes pratiques des autres MP de ma région sur le sujets des offres restau…" at bounding box center [266, 151] width 217 height 14
drag, startPoint x: 169, startPoint y: 151, endPoint x: 162, endPoint y: 151, distance: 7.2
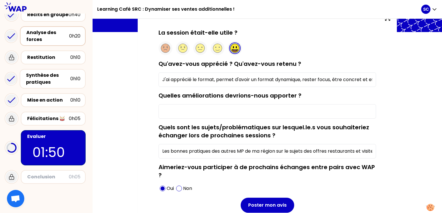
click at [162, 151] on input "Les bonnes pratiques des autres MP de ma région sur le sujets des offres restau…" at bounding box center [266, 151] width 217 height 14
click at [193, 150] on input "Les bonnes pratiques des autres MP de ma région sur le sujets des offres restau…" at bounding box center [266, 151] width 217 height 14
drag, startPoint x: 208, startPoint y: 151, endPoint x: 375, endPoint y: 153, distance: 166.8
click at [375, 153] on input "Les bonnes pratiques des autres MP de ma région sur le sujets des offres restau…" at bounding box center [266, 151] width 217 height 14
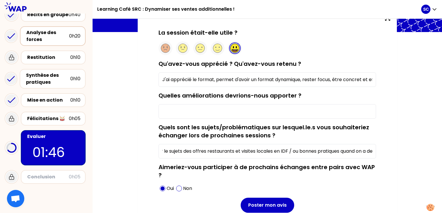
click at [330, 152] on input "Les bonnes pratiques des autres MP de ma région sur le sujets des offres restau…" at bounding box center [266, 151] width 217 height 14
click at [290, 150] on input "Les bonnes pratiques des autres MP de ma région sur le sujets des offres restau…" at bounding box center [266, 151] width 217 height 14
drag, startPoint x: 359, startPoint y: 147, endPoint x: 372, endPoint y: 149, distance: 12.6
click at [372, 149] on input "Les bonnes pratiques des autres MP de ma région sur le sujets des offres restau…" at bounding box center [266, 151] width 217 height 14
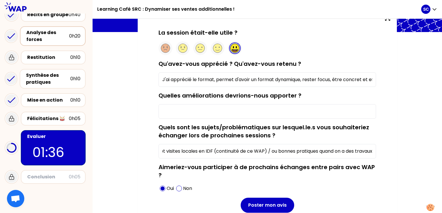
click at [314, 151] on input "Les bonnes pratiques des autres MP de ma région sur le sujets des offres restau…" at bounding box center [266, 151] width 217 height 14
drag, startPoint x: 364, startPoint y: 154, endPoint x: 377, endPoint y: 153, distance: 13.0
click at [377, 153] on div "La session était-elle utile ? Qu'avez-vous apprécié ? Qu'avez-vous retenu ? J'a…" at bounding box center [267, 130] width 236 height 203
click at [361, 151] on input "Les bonnes pratiques des autres MP de ma région sur le sujets des offres restau…" at bounding box center [266, 151] width 217 height 14
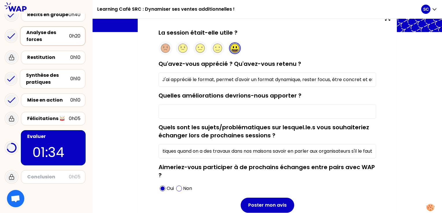
click at [354, 151] on input "Les bonnes pratiques des autres MP de ma région sur le sujets des offres restau…" at bounding box center [266, 151] width 217 height 14
drag, startPoint x: 359, startPoint y: 151, endPoint x: 376, endPoint y: 153, distance: 16.3
click at [376, 153] on div "La session était-elle utile ? Qu'avez-vous apprécié ? Qu'avez-vous retenu ? J'a…" at bounding box center [267, 130] width 236 height 203
click at [369, 151] on input "Les bonnes pratiques des autres MP de ma région sur le sujets des offres restau…" at bounding box center [266, 151] width 217 height 14
click at [372, 152] on input "Les bonnes pratiques des autres MP de ma région sur le sujets des offres restau…" at bounding box center [266, 151] width 217 height 14
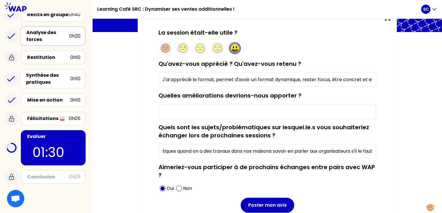
click at [351, 148] on input "Les bonnes pratiques des autres MP de ma région sur le sujets des offres restau…" at bounding box center [266, 151] width 217 height 14
click at [374, 153] on input "Les bonnes pratiques des autres MP de ma région sur le sujets des offres restau…" at bounding box center [266, 151] width 217 height 14
type input "Les bonnes pratiques des autres MP de ma région sur le sujets des offres restau…"
click at [223, 116] on input "Quelles améliorations devrions-nous apporter ?" at bounding box center [266, 111] width 217 height 14
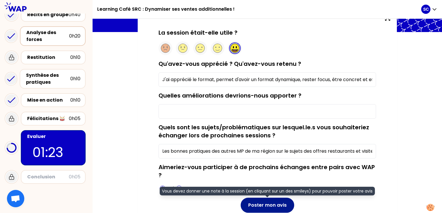
click at [264, 203] on button "Poster mon avis" at bounding box center [266, 205] width 53 height 15
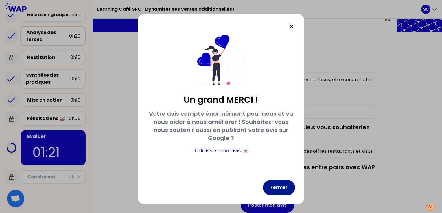
click at [273, 184] on button "Fermer" at bounding box center [279, 187] width 32 height 15
